Goal: Find specific page/section: Find specific page/section

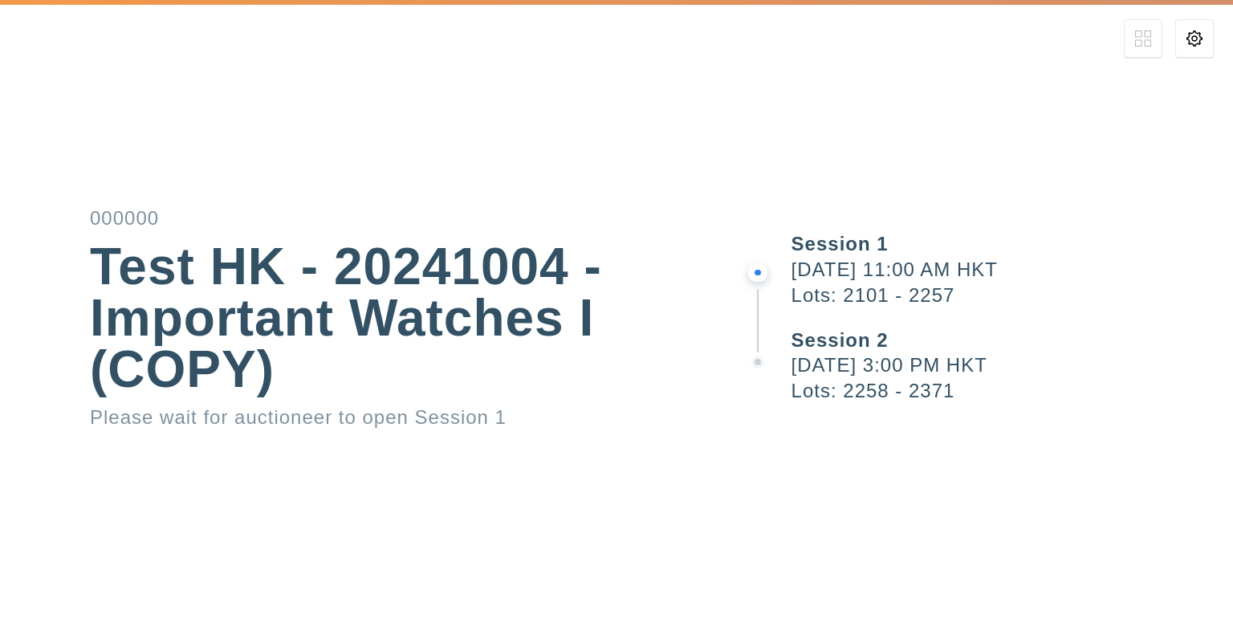
click at [515, 372] on div "Test HK - 20241004 - Important Watches I (COPY)" at bounding box center [370, 318] width 560 height 154
click at [572, 439] on div "000000 Test HK - 20241004 - Important Watches I (COPY) Please wait for auctione…" at bounding box center [616, 317] width 1233 height 635
click at [934, 411] on div "Session 1 October 4, 2024 11:00 AM HKT Lots: 2101 - 2257 Session 2 October 4, 2…" at bounding box center [986, 317] width 493 height 635
drag, startPoint x: 850, startPoint y: 278, endPoint x: 847, endPoint y: 336, distance: 58.6
click at [848, 286] on div "Lots: 2101 - 2257" at bounding box center [1011, 295] width 441 height 19
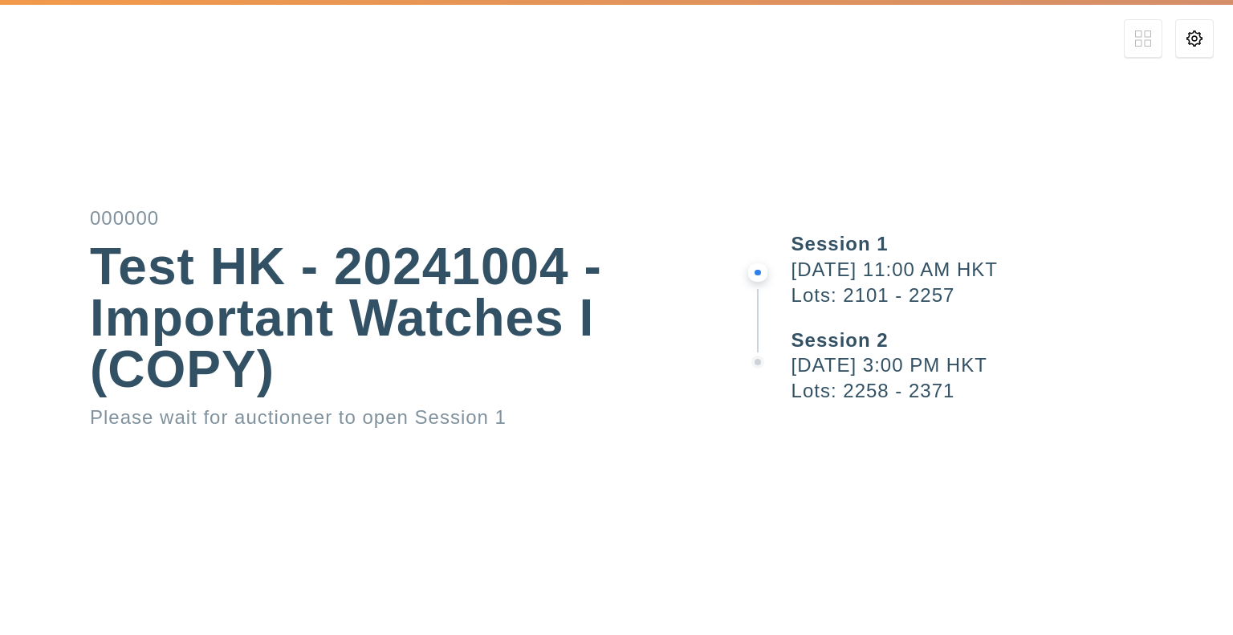
click at [851, 372] on div "Session 2 October 4, 2024 3:00 PM HKT Lots: 2258 - 2371" at bounding box center [1011, 366] width 441 height 96
click at [764, 522] on div "Session 1 October 4, 2024 11:00 AM HKT Lots: 2101 - 2257 Session 2 October 4, 2…" at bounding box center [986, 317] width 493 height 635
click at [756, 433] on div "Session 1 October 4, 2024 11:00 AM HKT Lots: 2101 - 2257 Session 2 October 4, 2…" at bounding box center [986, 317] width 493 height 635
click at [550, 376] on div "Test HK - 20241004 - Important Watches I (COPY)" at bounding box center [370, 318] width 560 height 154
